Goal: Task Accomplishment & Management: Complete application form

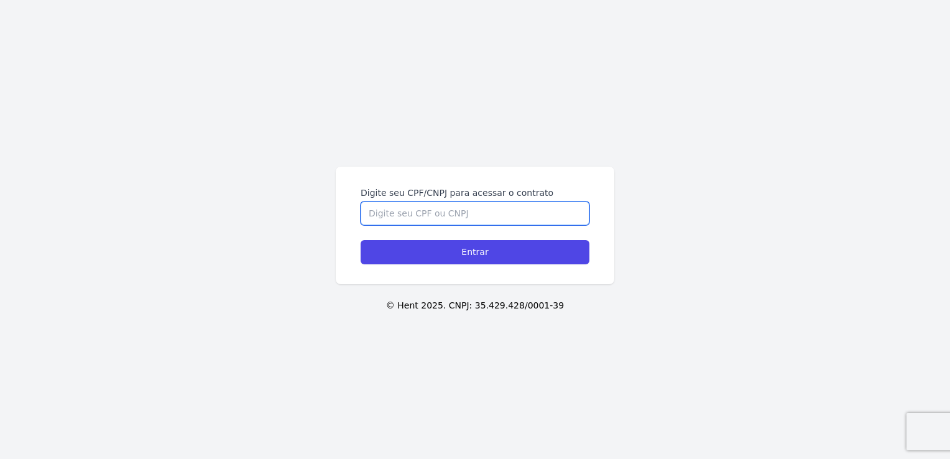
click at [489, 213] on input "Digite seu CPF/CNPJ para acessar o contrato" at bounding box center [475, 213] width 229 height 24
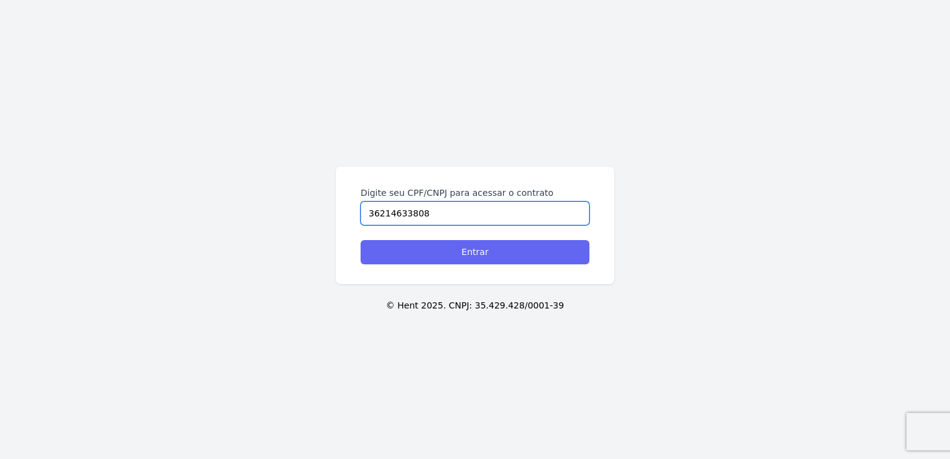
type input "36214633808"
click at [485, 257] on input "Entrar" at bounding box center [475, 252] width 229 height 24
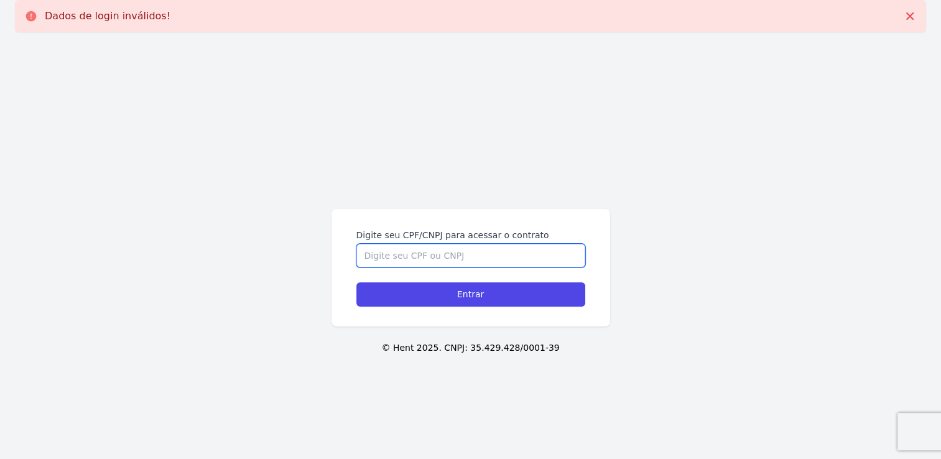
click at [393, 256] on input "Digite seu CPF/CNPJ para acessar o contrato" at bounding box center [470, 256] width 229 height 24
click at [365, 251] on input "Digite seu CPF/CNPJ para acessar o contrato" at bounding box center [470, 256] width 229 height 24
click at [364, 255] on input "Digite seu CPF/CNPJ para acessar o contrato" at bounding box center [470, 256] width 229 height 24
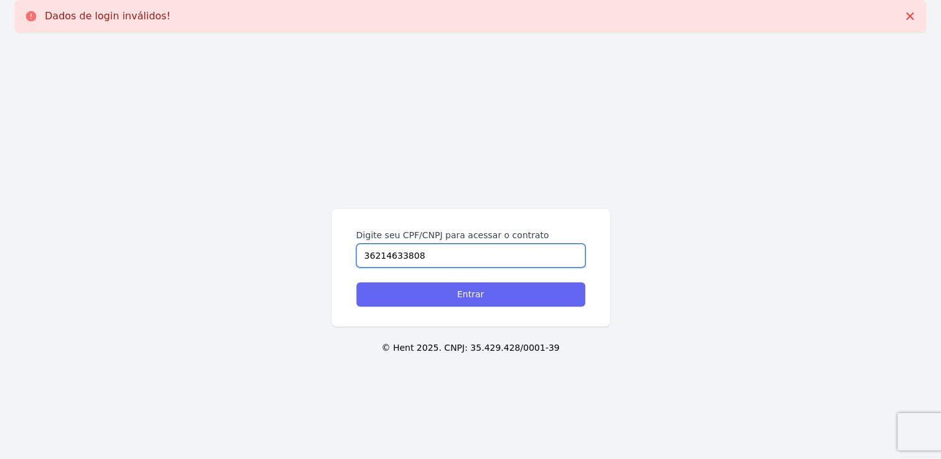
type input "36214633808"
click at [394, 291] on input "Entrar" at bounding box center [470, 294] width 229 height 24
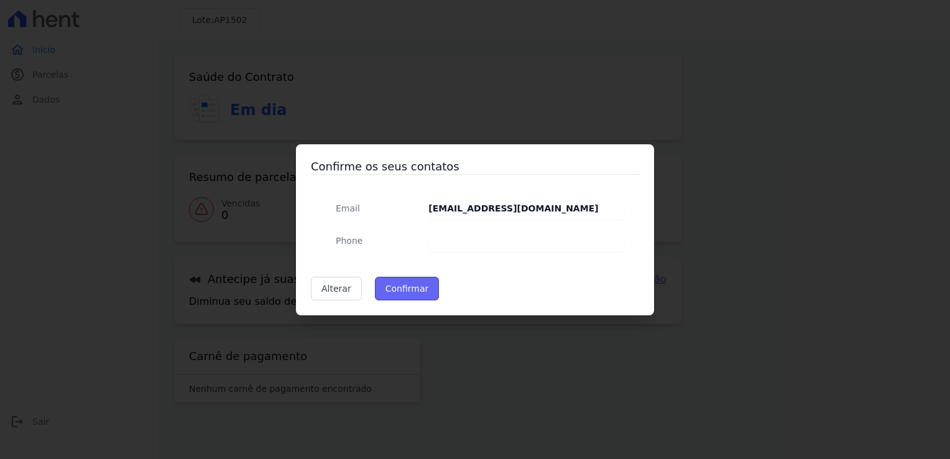
click at [387, 282] on button "Confirmar" at bounding box center [407, 289] width 65 height 24
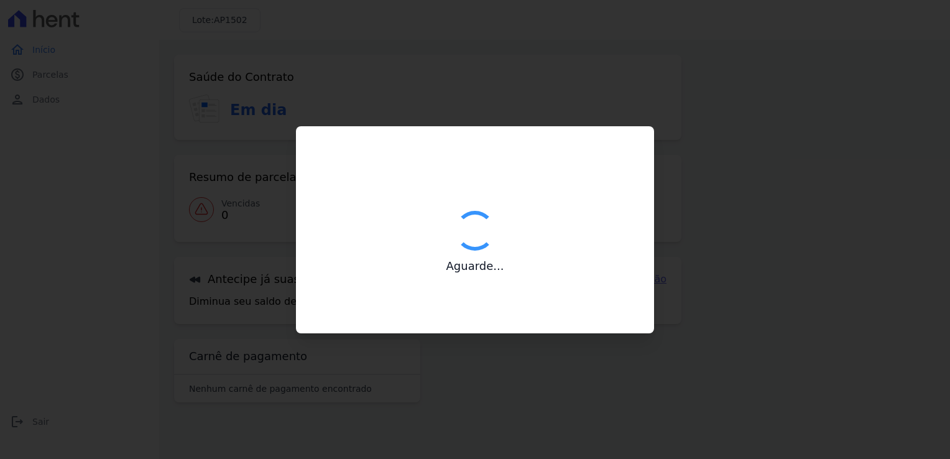
type input "Contatos confirmados com sucesso."
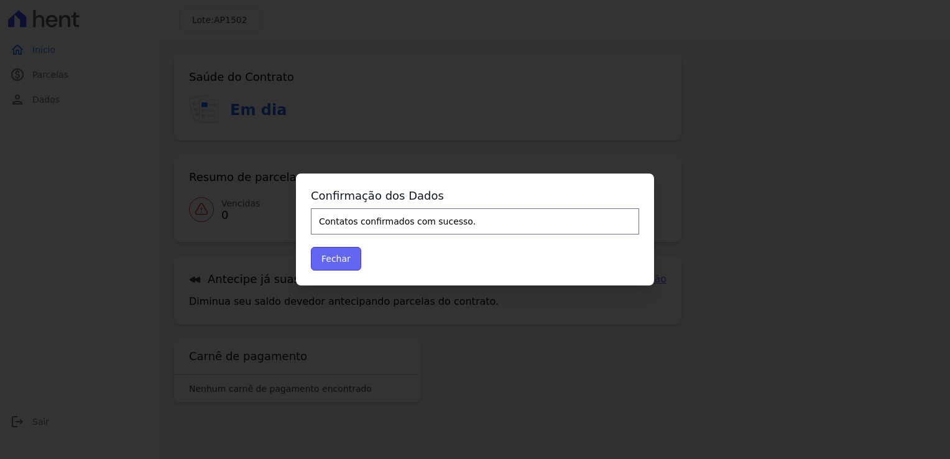
click at [348, 261] on button "Fechar" at bounding box center [336, 259] width 50 height 24
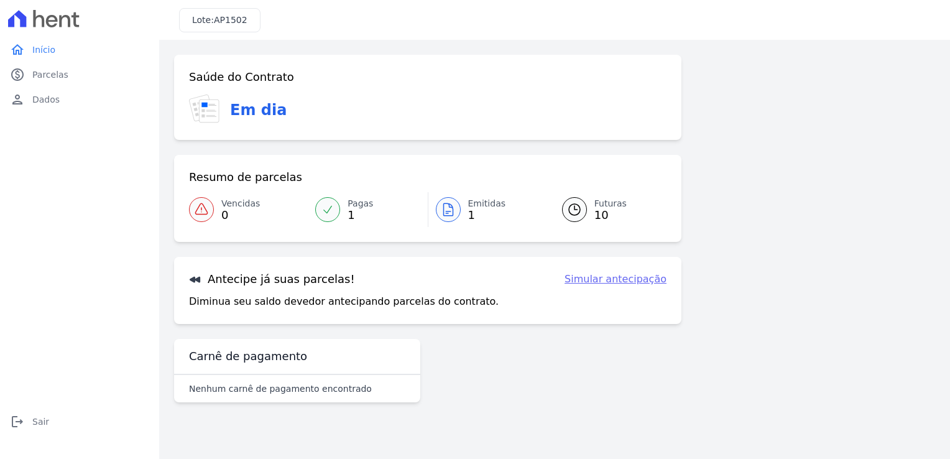
click at [623, 279] on link "Simular antecipação" at bounding box center [616, 279] width 102 height 15
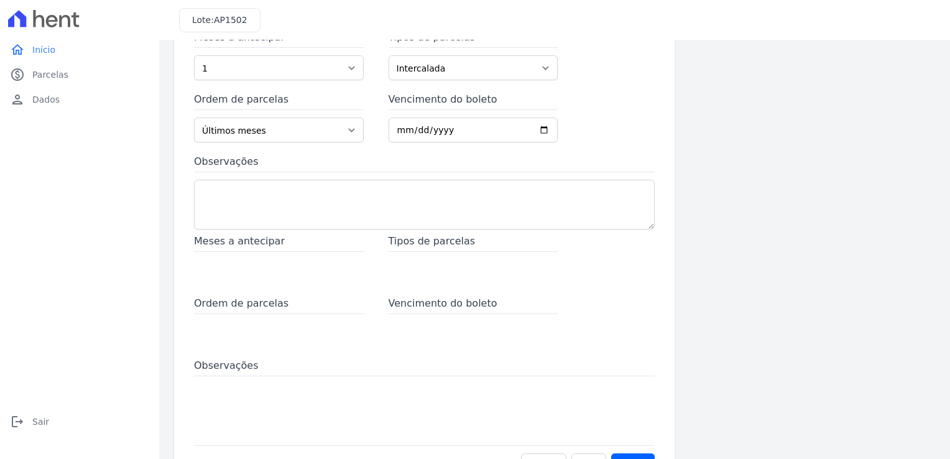
scroll to position [132, 0]
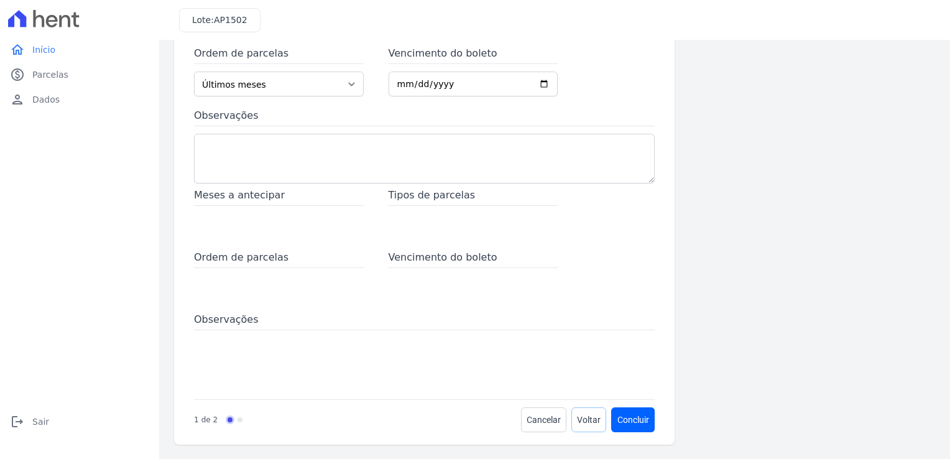
click at [578, 417] on span "Voltar" at bounding box center [589, 419] width 24 height 12
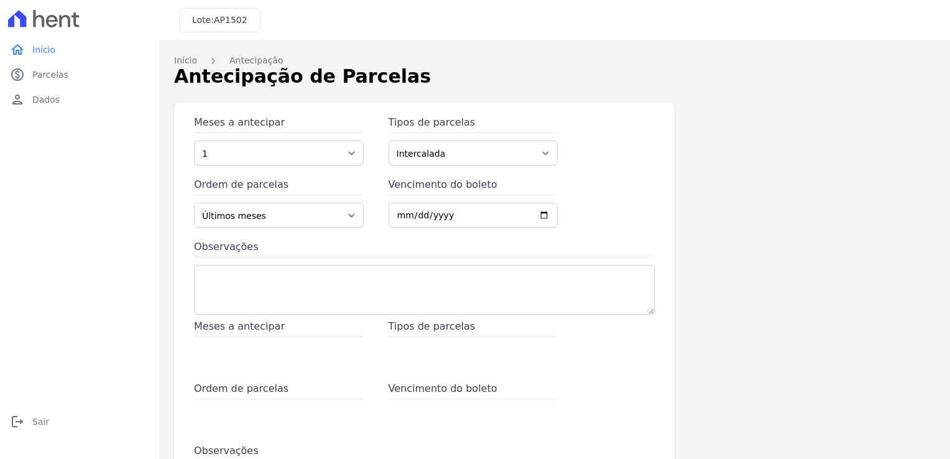
scroll to position [0, 0]
click at [50, 81] on link "paid Parcelas" at bounding box center [79, 74] width 149 height 25
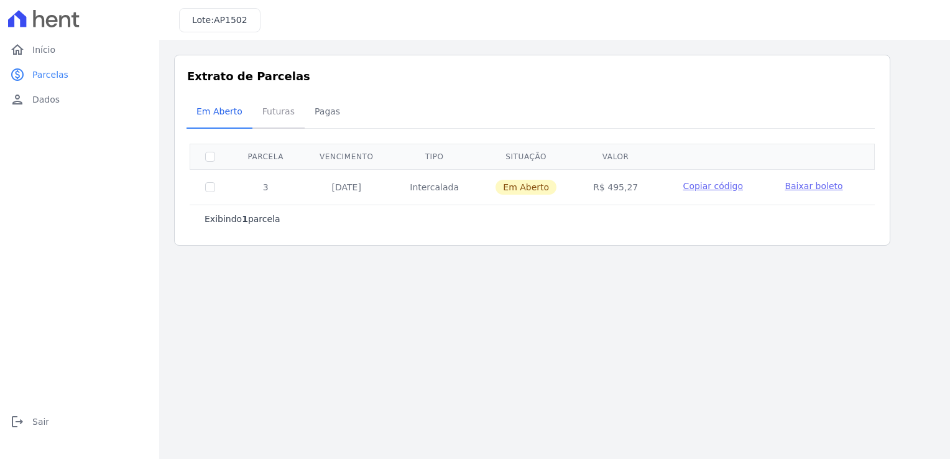
click at [274, 115] on span "Futuras" at bounding box center [278, 111] width 47 height 25
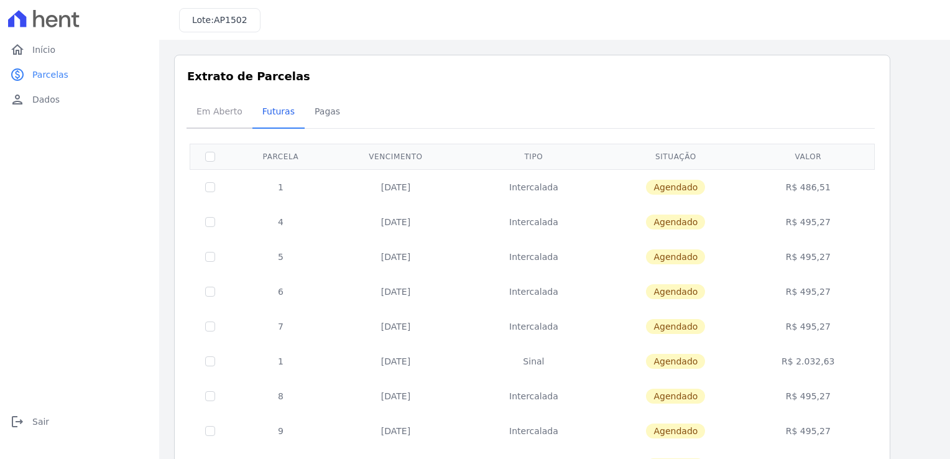
click at [211, 117] on span "Em Aberto" at bounding box center [219, 111] width 61 height 25
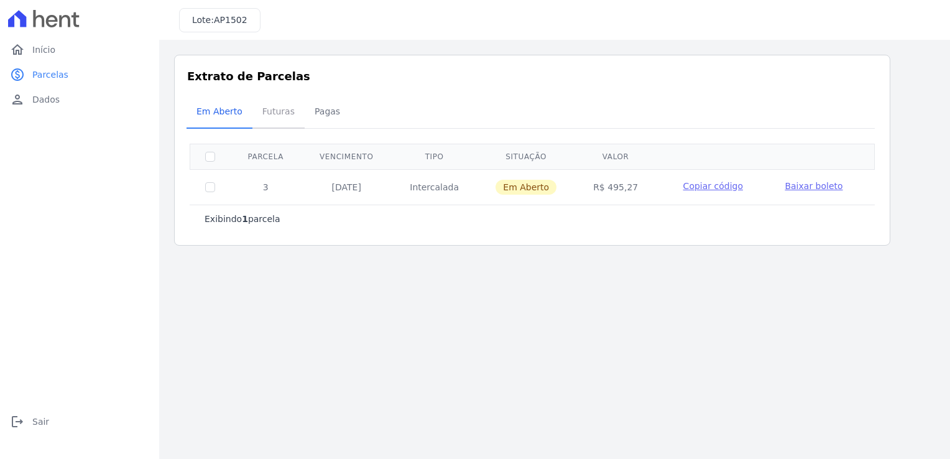
click at [271, 116] on span "Futuras" at bounding box center [278, 111] width 47 height 25
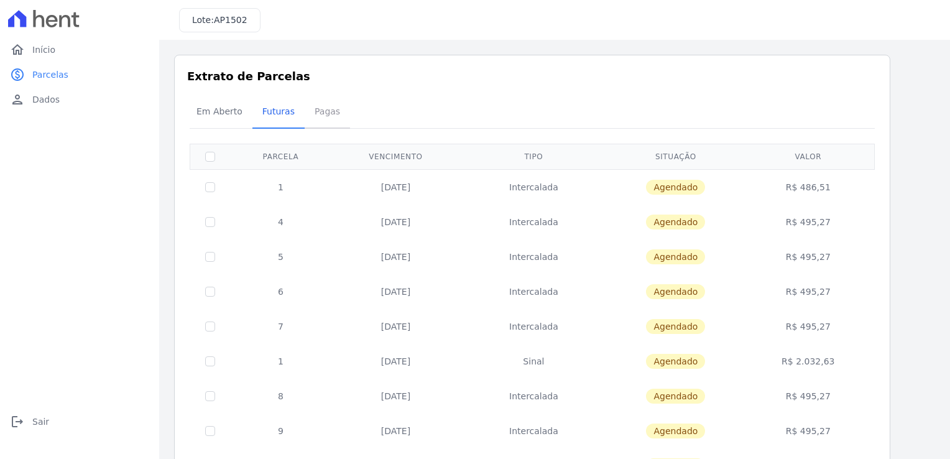
click at [318, 112] on span "Pagas" at bounding box center [327, 111] width 40 height 25
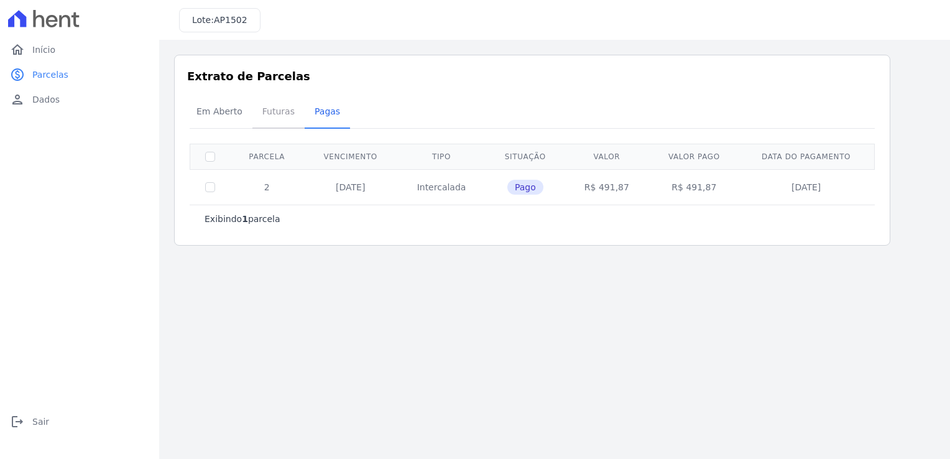
click at [280, 111] on span "Futuras" at bounding box center [278, 111] width 47 height 25
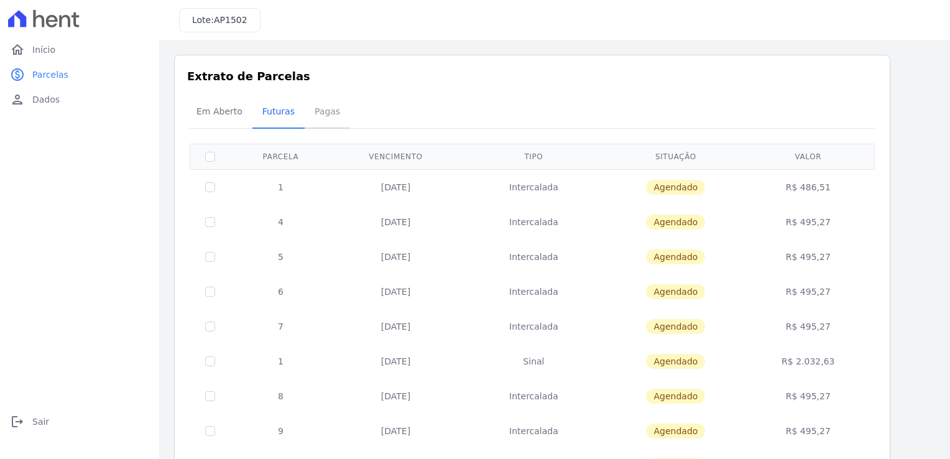
click at [318, 113] on span "Pagas" at bounding box center [327, 111] width 40 height 25
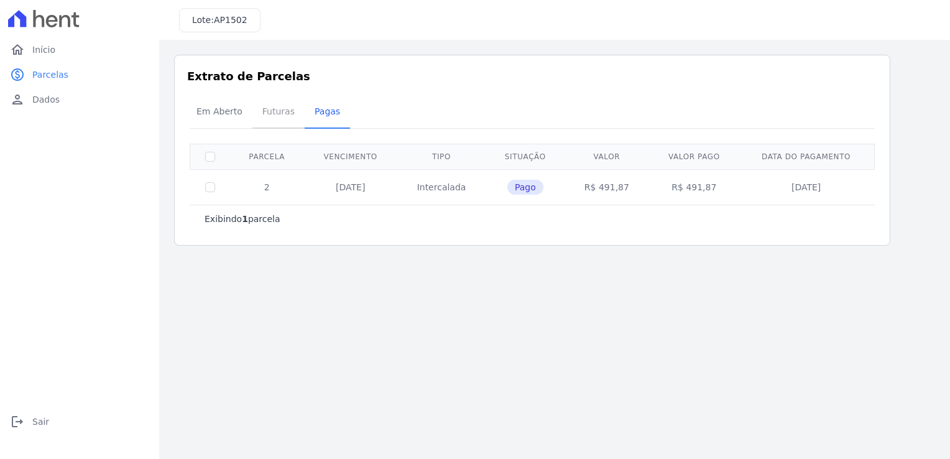
click at [272, 118] on span "Futuras" at bounding box center [278, 111] width 47 height 25
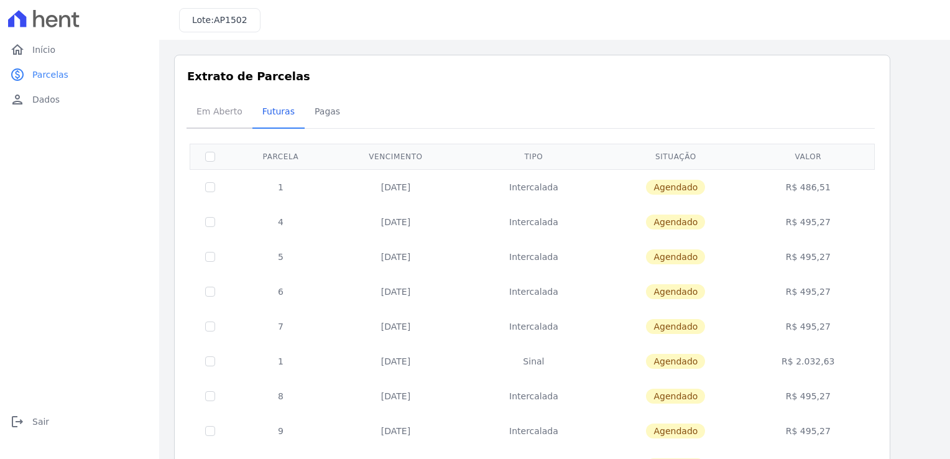
click at [211, 112] on span "Em Aberto" at bounding box center [219, 111] width 61 height 25
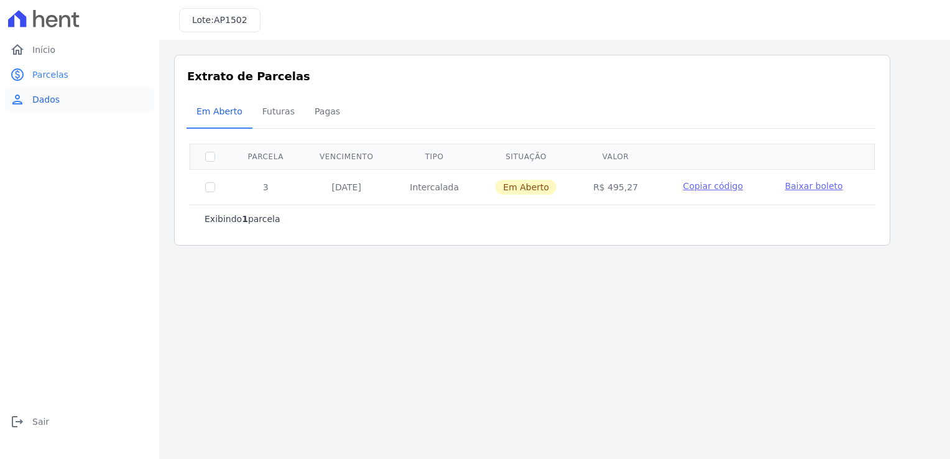
click at [48, 101] on span "Dados" at bounding box center [45, 99] width 27 height 12
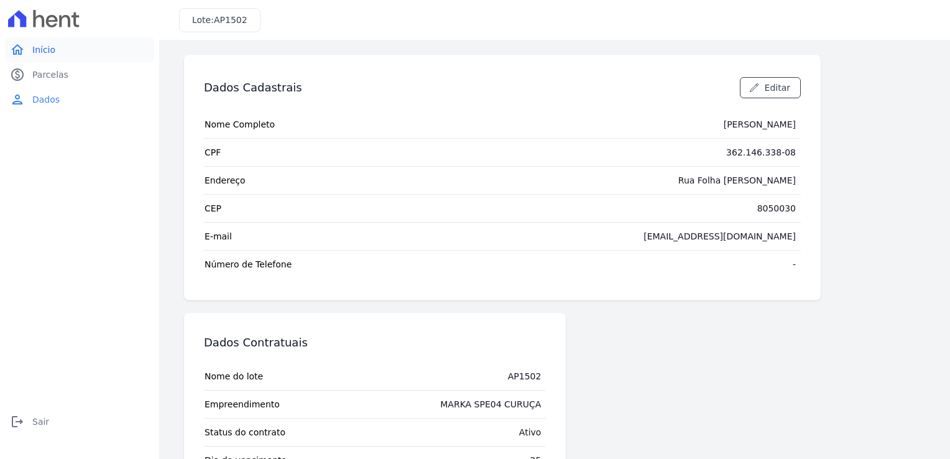
click at [47, 45] on span "Início" at bounding box center [43, 50] width 23 height 12
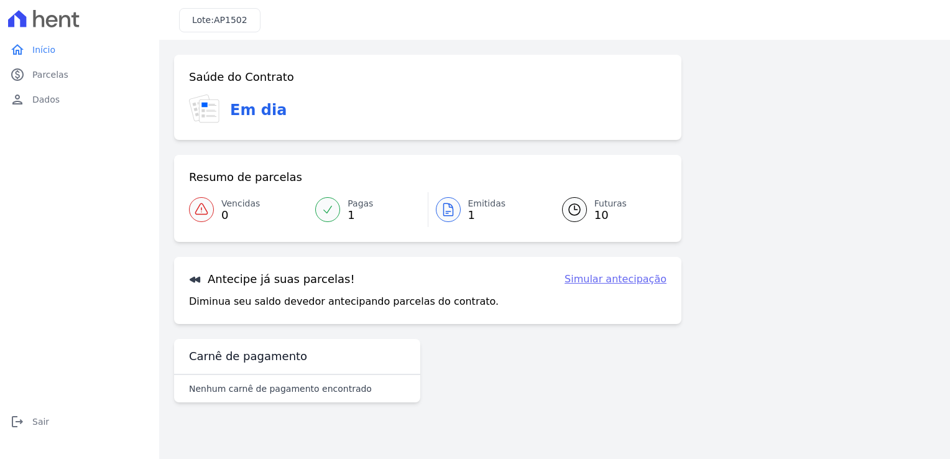
click at [621, 279] on link "Simular antecipação" at bounding box center [616, 279] width 102 height 15
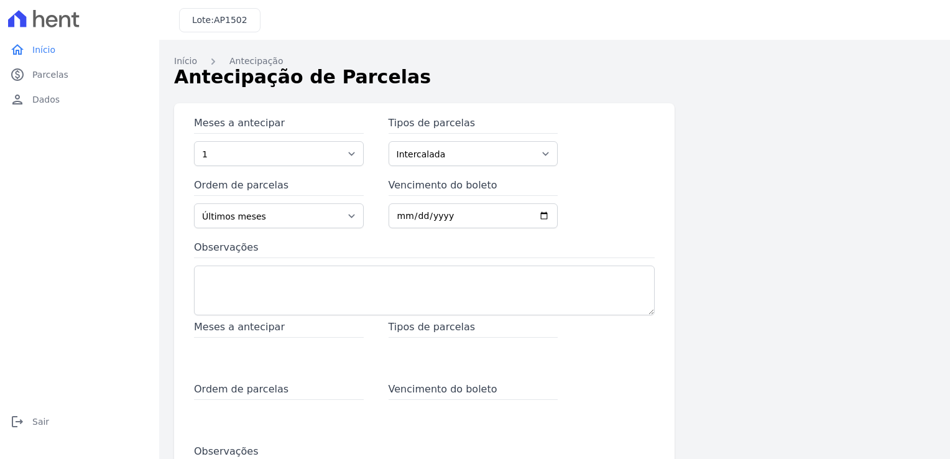
scroll to position [62, 0]
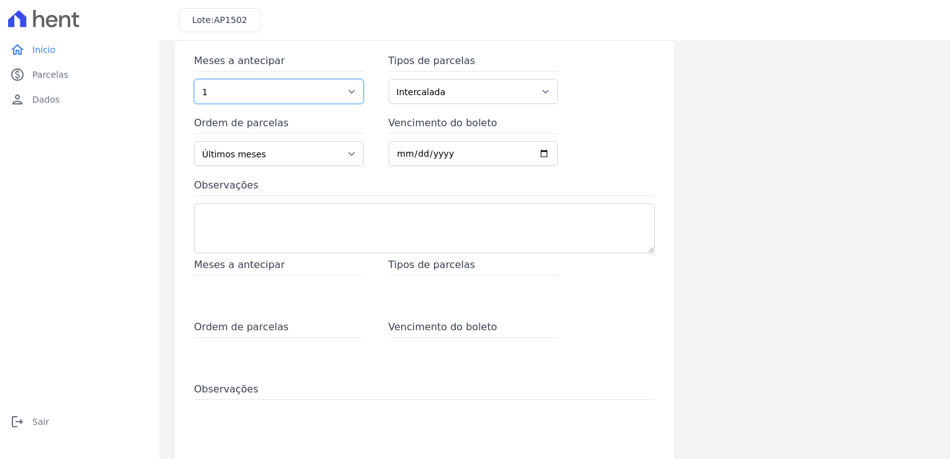
click at [251, 93] on select "1 2 3 4 5 6 7 8 9 10 11 12 13 14 15 16 17 18 19 20 21 22 23 24 25 26" at bounding box center [279, 91] width 170 height 25
click at [194, 79] on select "1 2 3 4 5 6 7 8 9 10 11 12 13 14 15 16 17 18 19 20 21 22 23 24 25 26" at bounding box center [279, 91] width 170 height 25
click at [255, 158] on select "Últimos meses Primeiros meses" at bounding box center [279, 153] width 170 height 25
click at [397, 152] on input "Vencimento do boleto" at bounding box center [474, 153] width 170 height 25
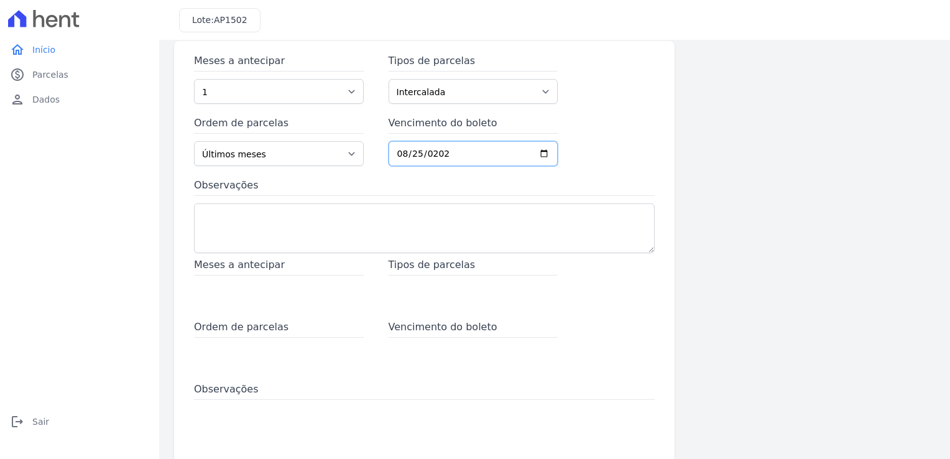
type input "2025-08-25"
click at [150, 241] on div "home Início home Início paid Parcelas paid Parcelas person Dados person Dados l…" at bounding box center [79, 243] width 149 height 412
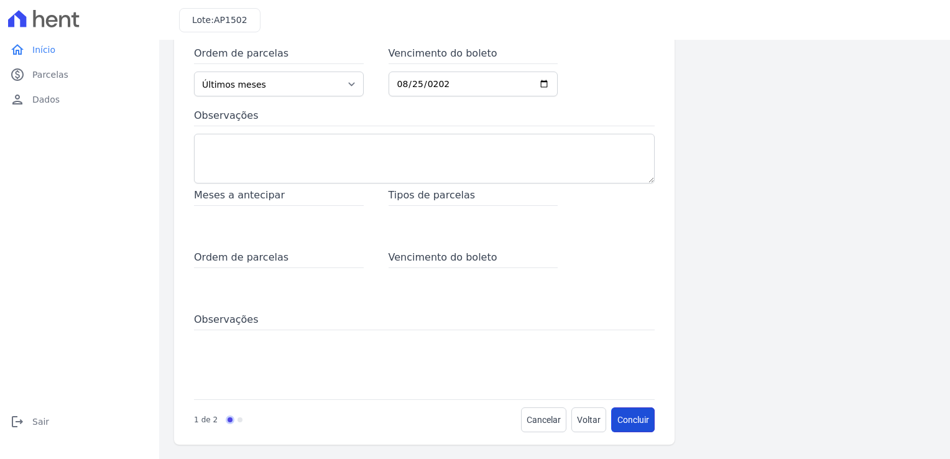
click at [633, 417] on button "Concluir" at bounding box center [633, 419] width 43 height 25
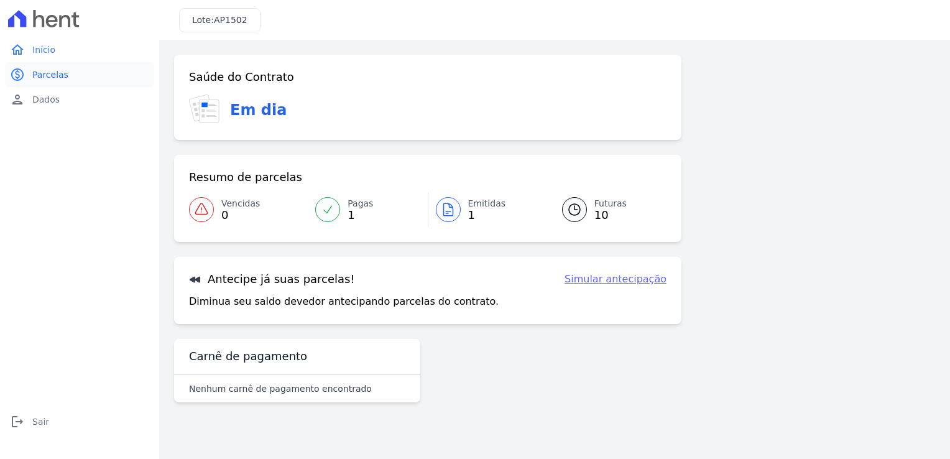
click at [49, 76] on span "Parcelas" at bounding box center [50, 74] width 36 height 12
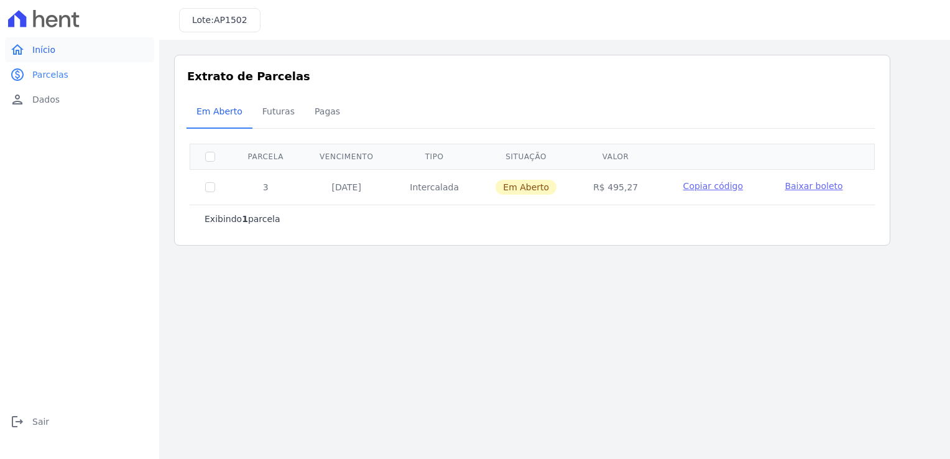
click at [42, 52] on span "Início" at bounding box center [43, 50] width 23 height 12
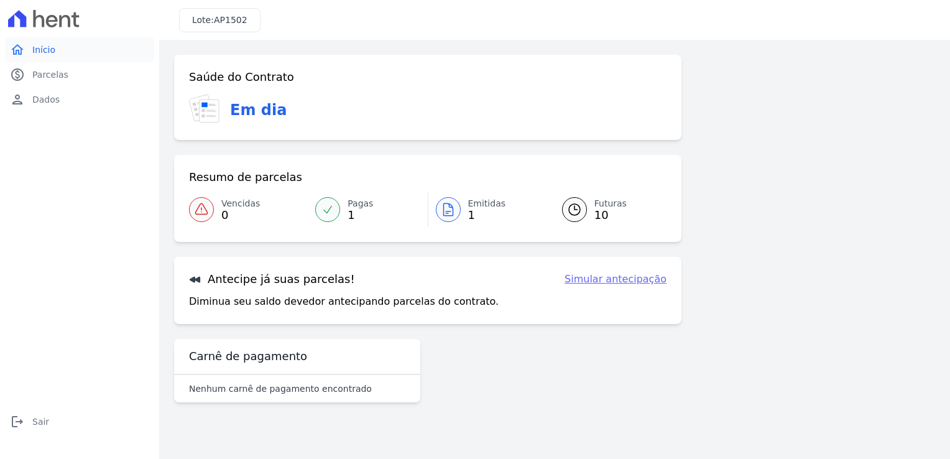
click at [41, 51] on span "Início" at bounding box center [43, 50] width 23 height 12
